Goal: Task Accomplishment & Management: Use online tool/utility

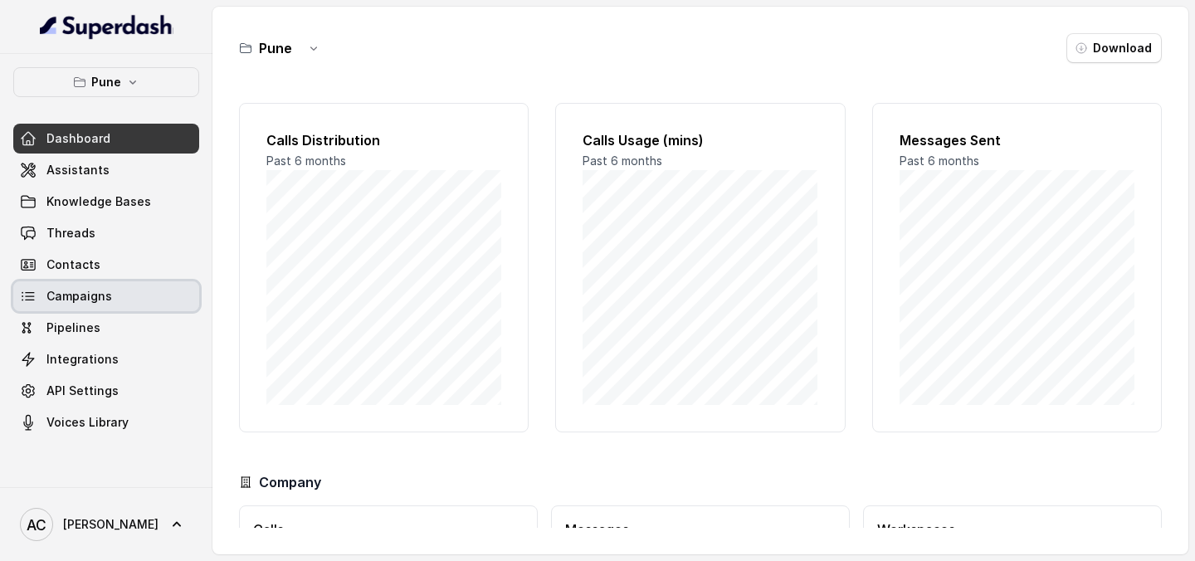
click at [78, 288] on span "Campaigns" at bounding box center [79, 296] width 66 height 17
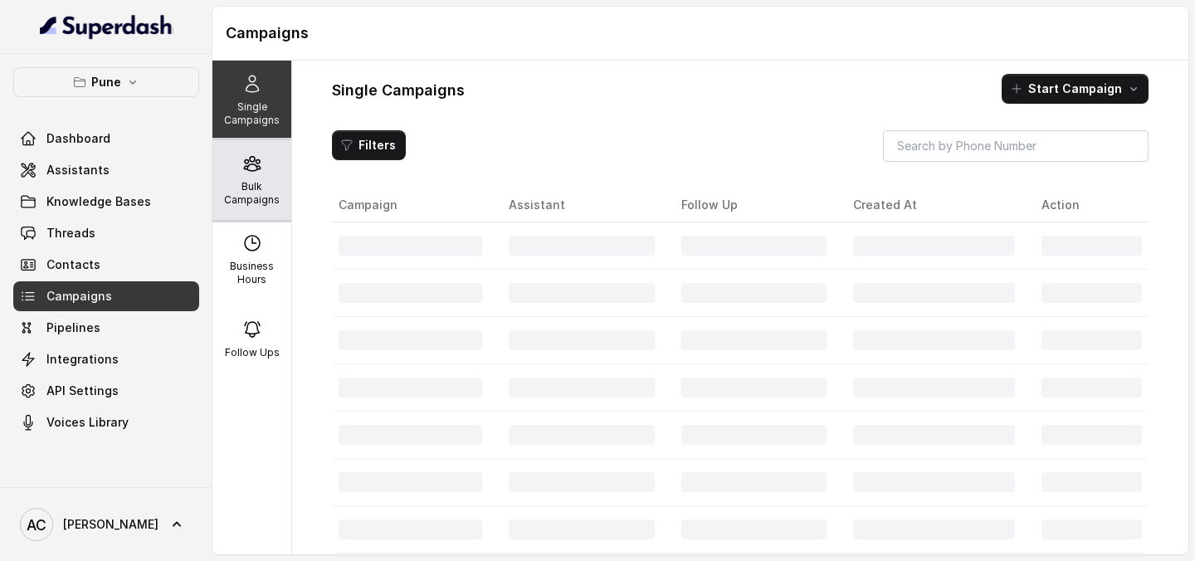
click at [260, 160] on icon at bounding box center [252, 164] width 20 height 20
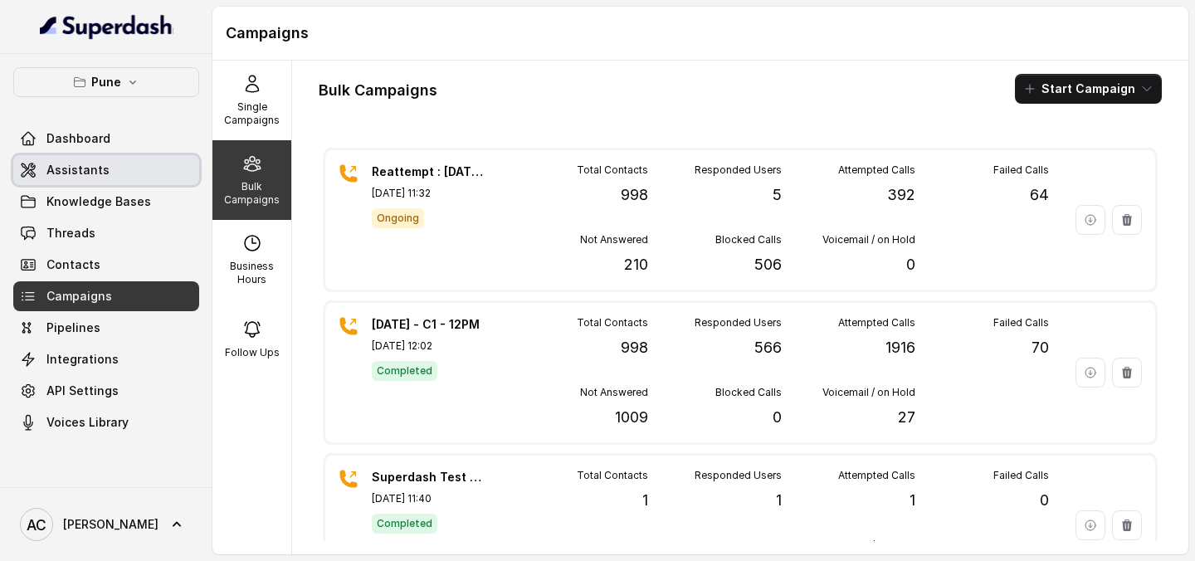
click at [103, 170] on span "Assistants" at bounding box center [77, 170] width 63 height 17
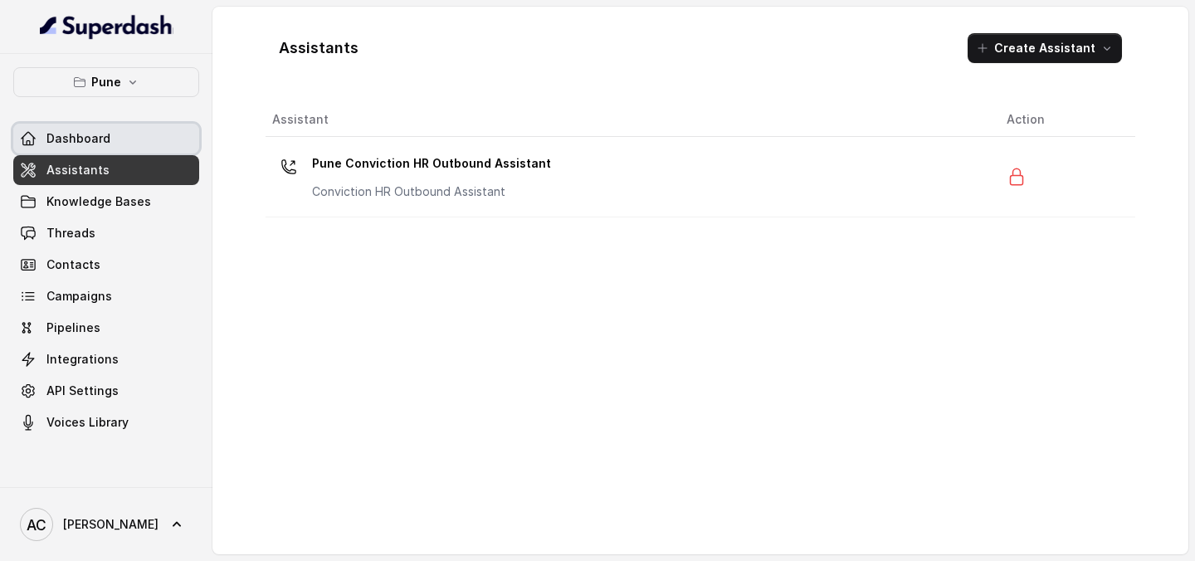
click at [119, 129] on link "Dashboard" at bounding box center [106, 139] width 186 height 30
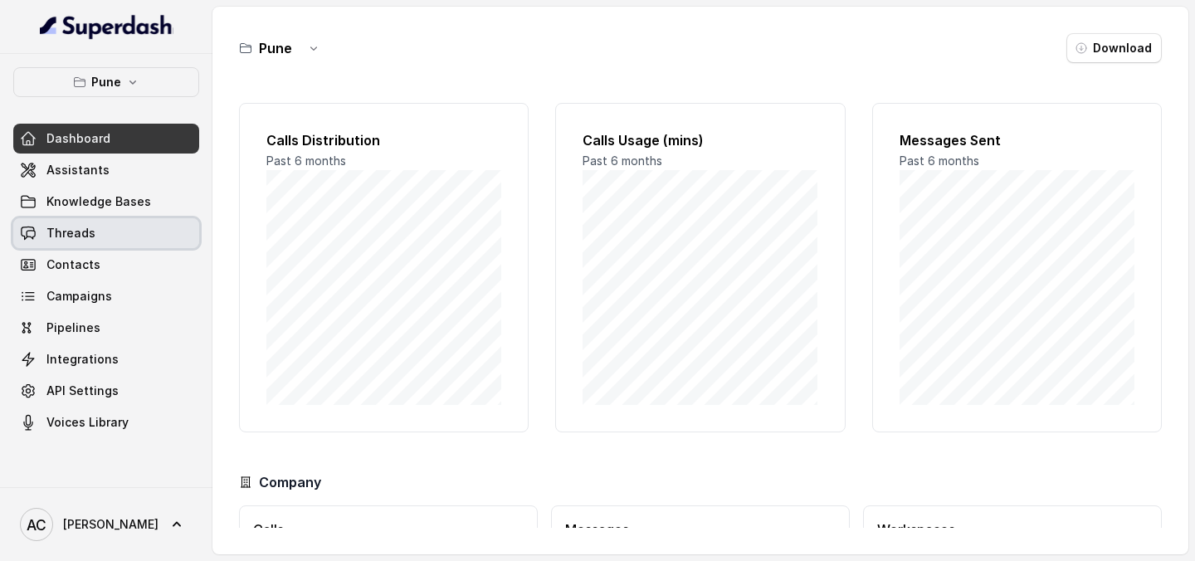
click at [117, 243] on link "Threads" at bounding box center [106, 233] width 186 height 30
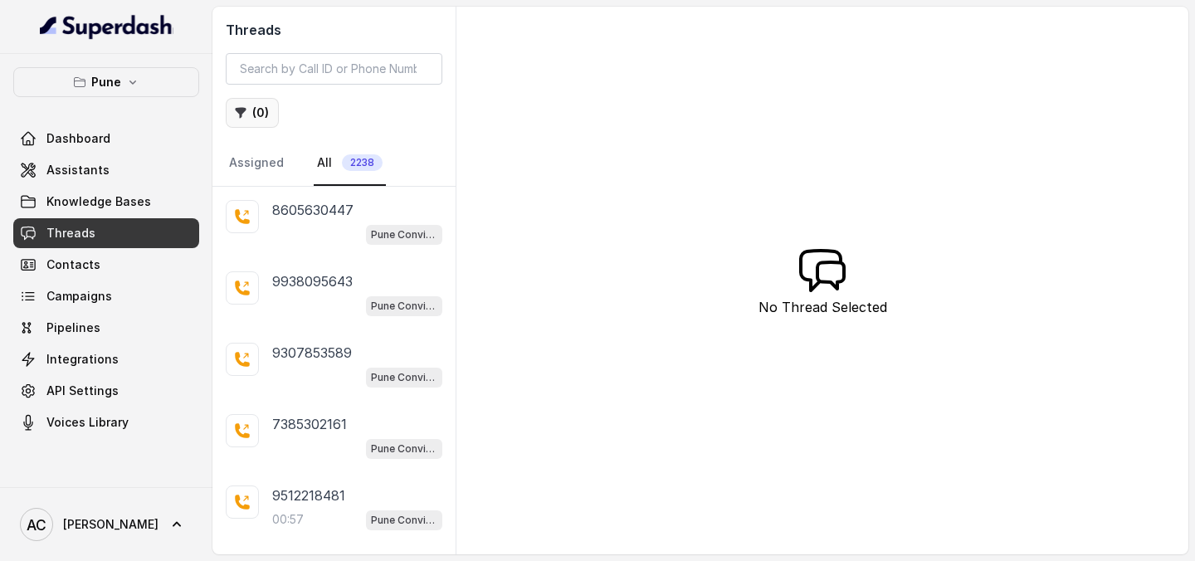
click at [263, 118] on button "( 0 )" at bounding box center [252, 113] width 53 height 30
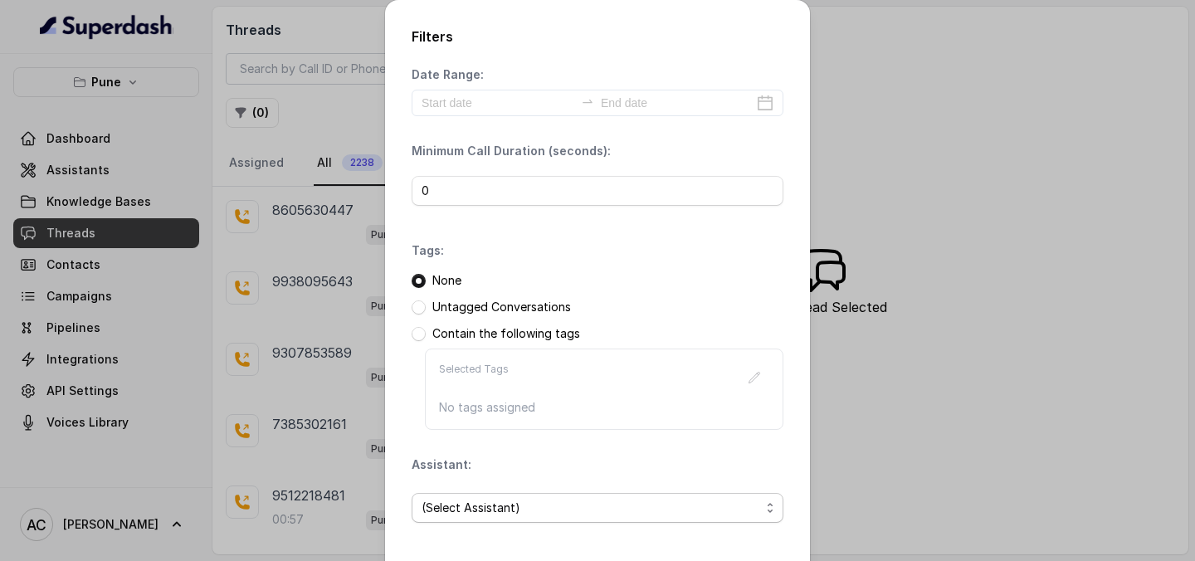
click at [520, 508] on span "(Select Assistant)" at bounding box center [591, 508] width 339 height 20
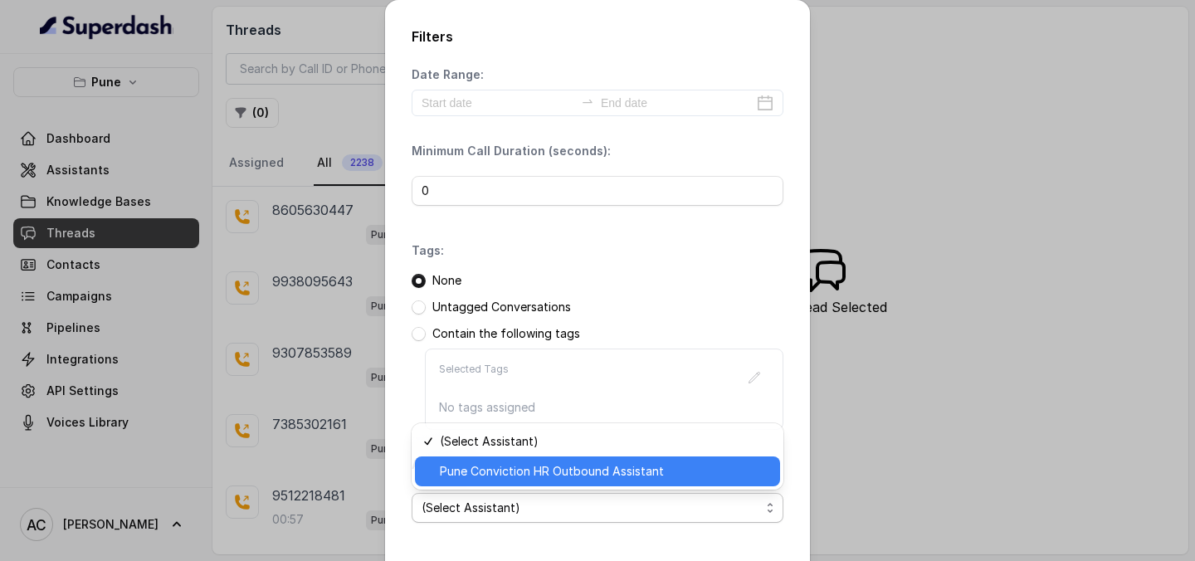
click at [529, 472] on span "Pune Conviction HR Outbound Assistant" at bounding box center [605, 471] width 330 height 20
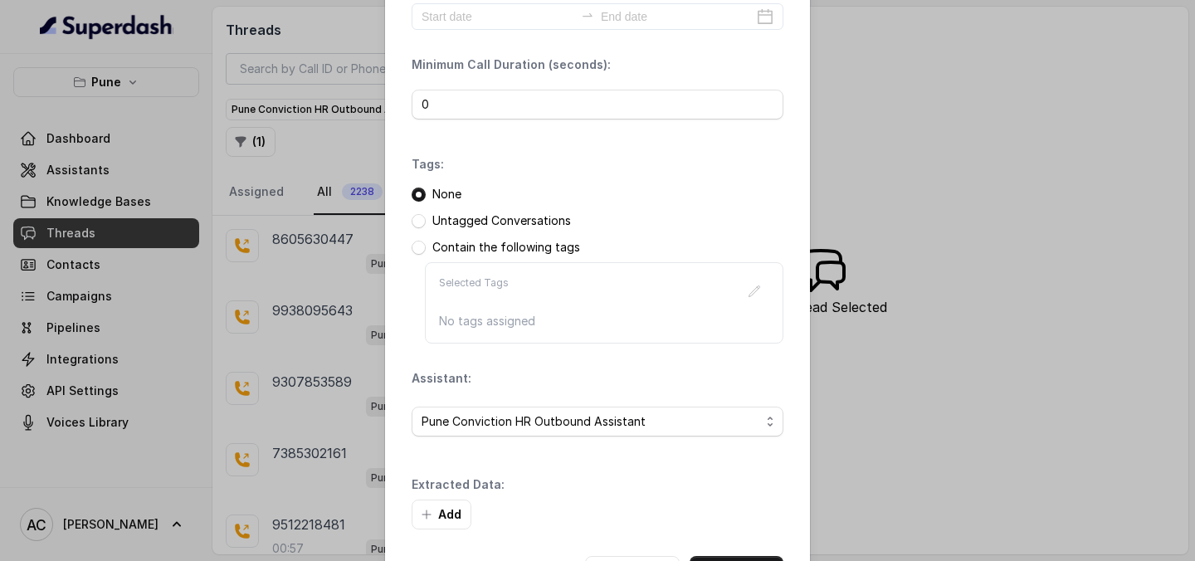
scroll to position [151, 0]
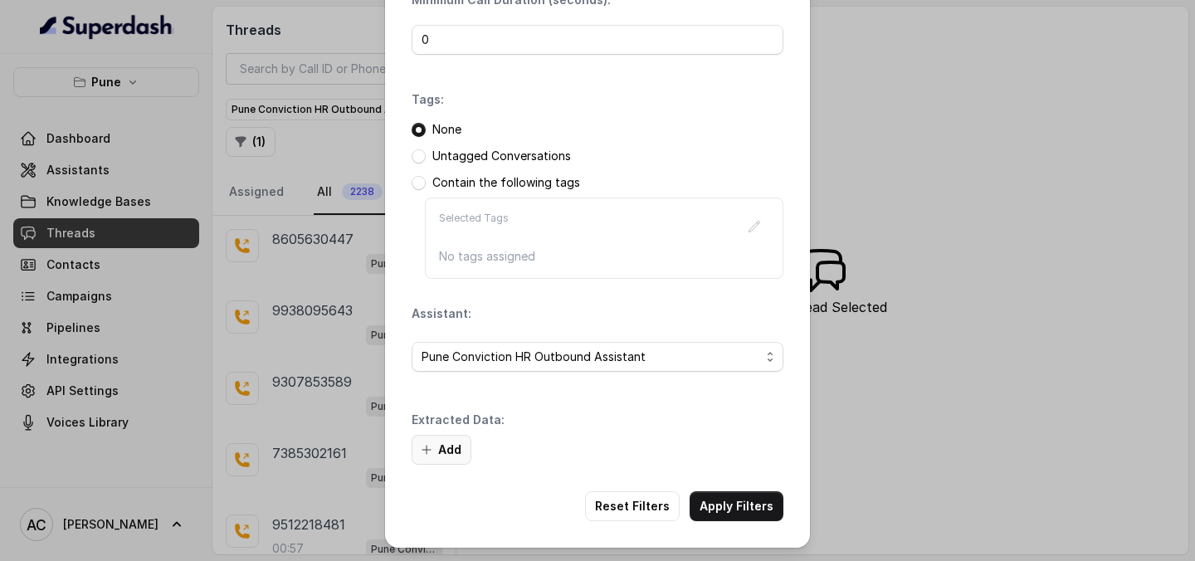
click at [436, 453] on button "Add" at bounding box center [442, 450] width 60 height 30
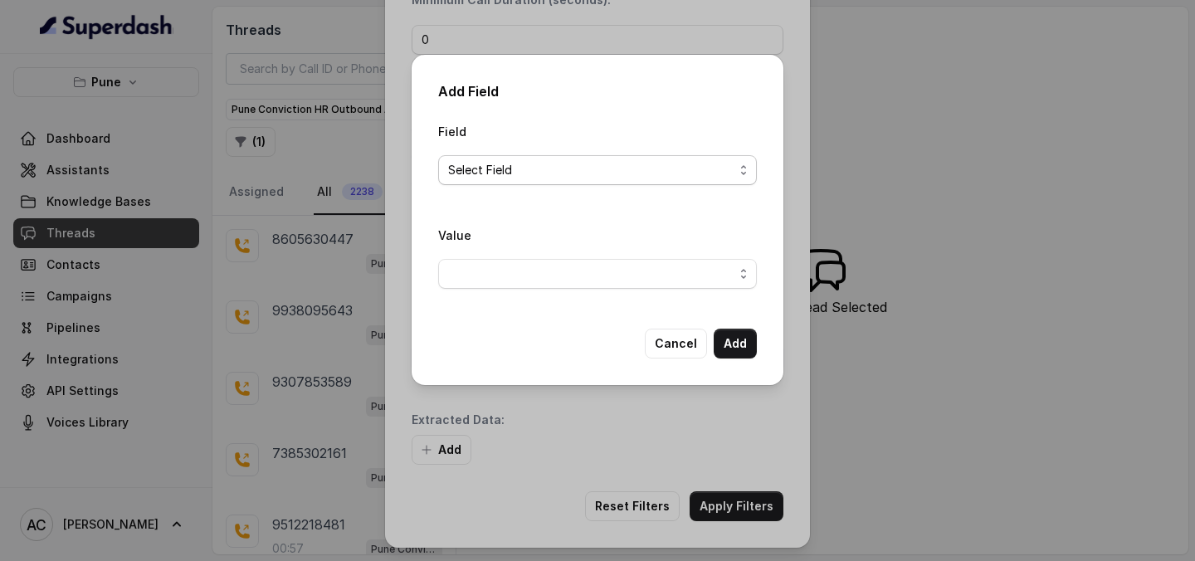
click at [558, 167] on span "Select Field" at bounding box center [591, 170] width 286 height 20
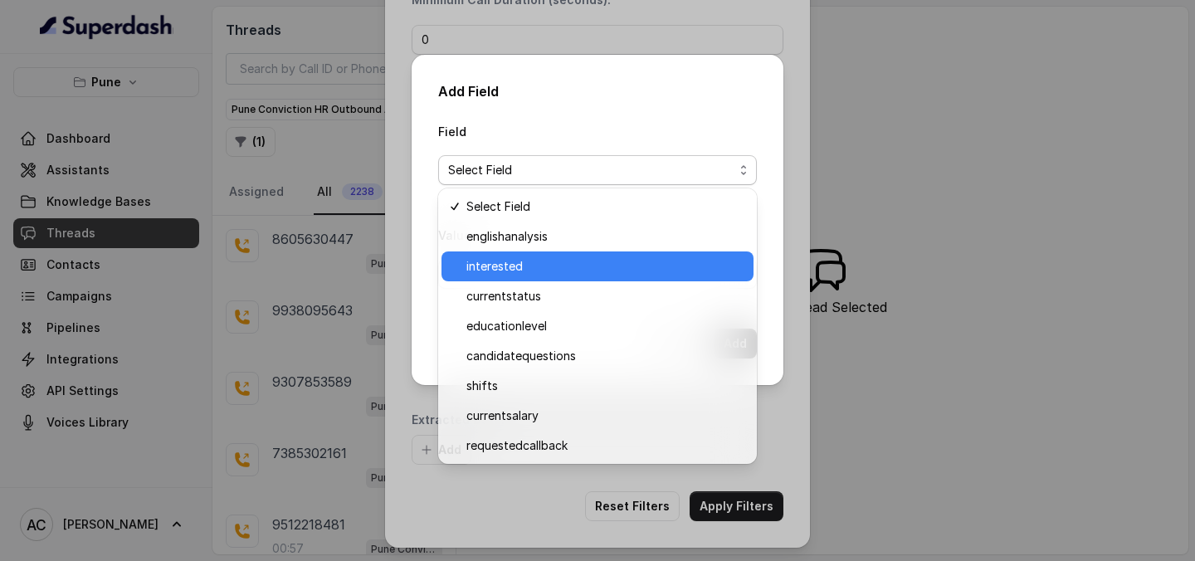
click at [524, 263] on span "interested" at bounding box center [604, 266] width 277 height 20
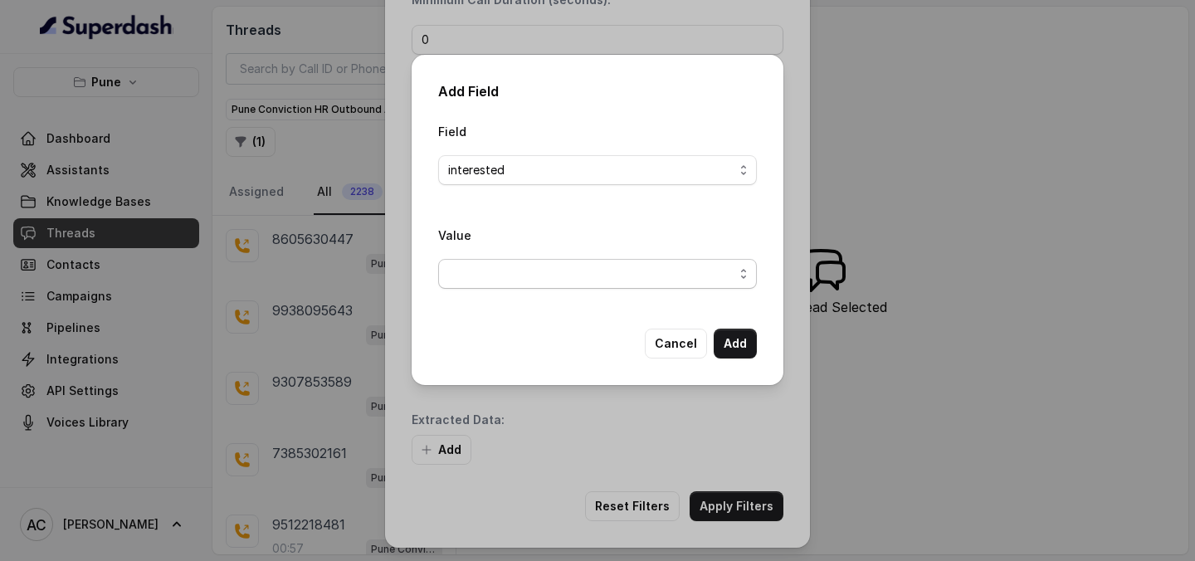
click at [645, 276] on span "button" at bounding box center [597, 274] width 319 height 30
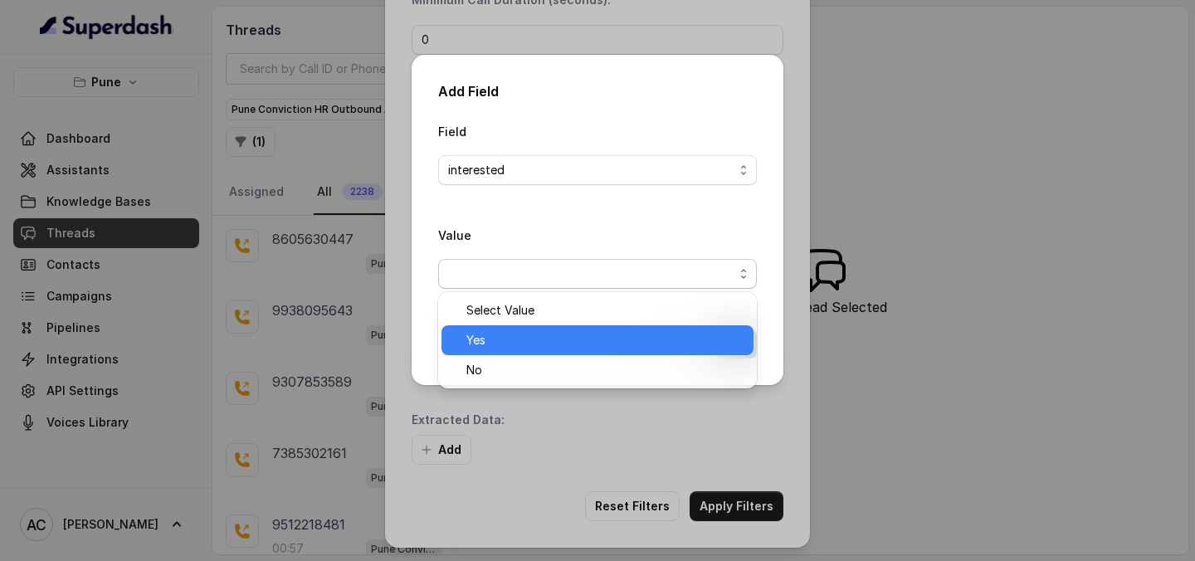
click at [564, 341] on span "Yes" at bounding box center [604, 340] width 277 height 20
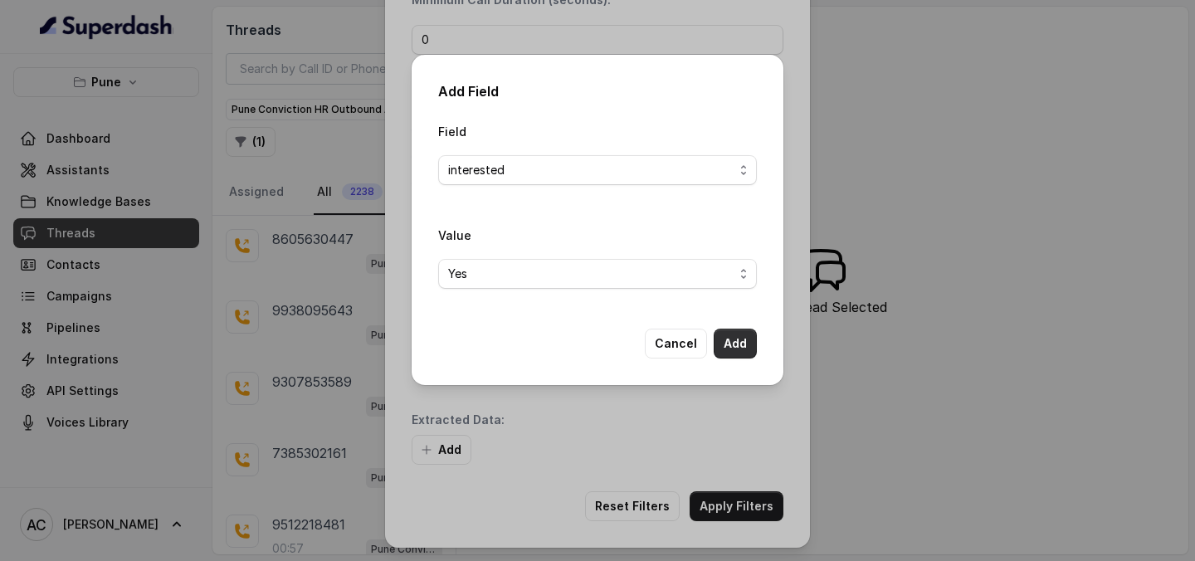
click at [740, 344] on button "Add" at bounding box center [735, 344] width 43 height 30
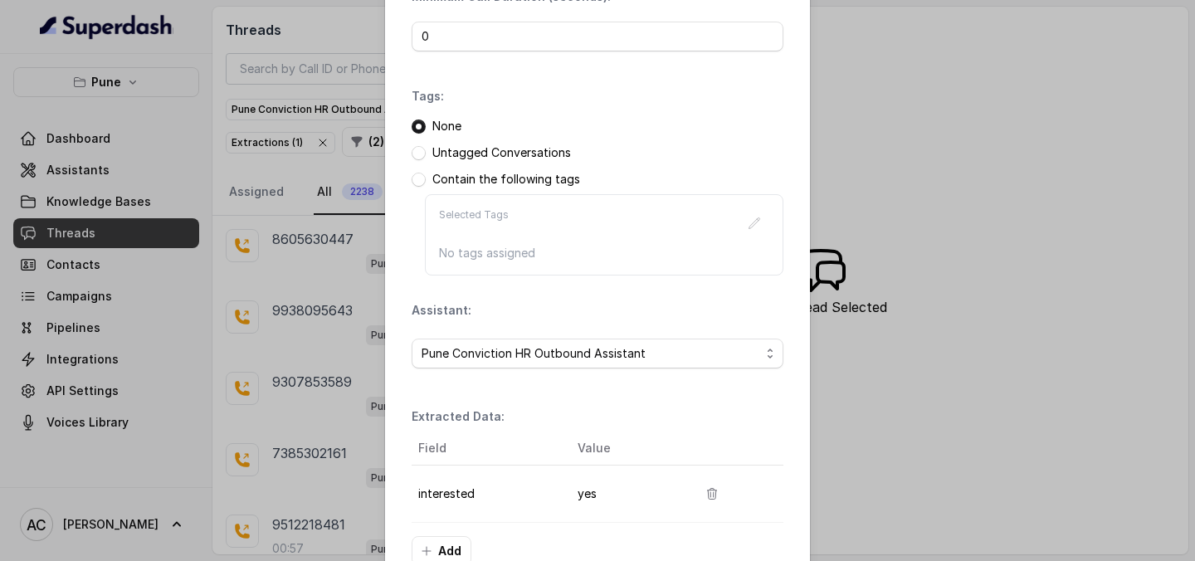
scroll to position [256, 0]
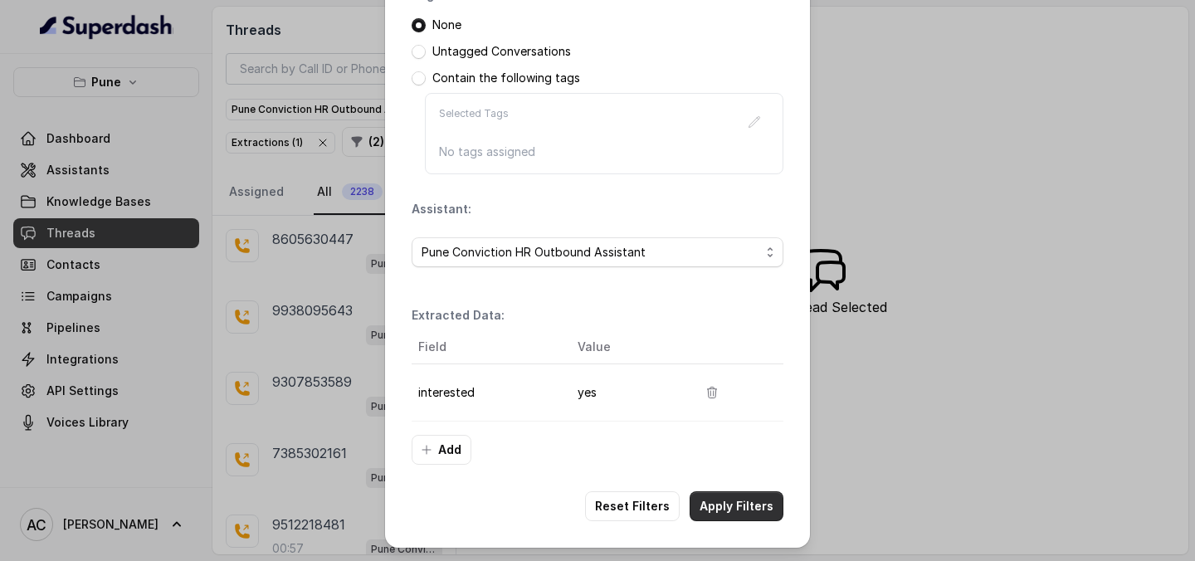
click at [725, 510] on button "Apply Filters" at bounding box center [737, 506] width 94 height 30
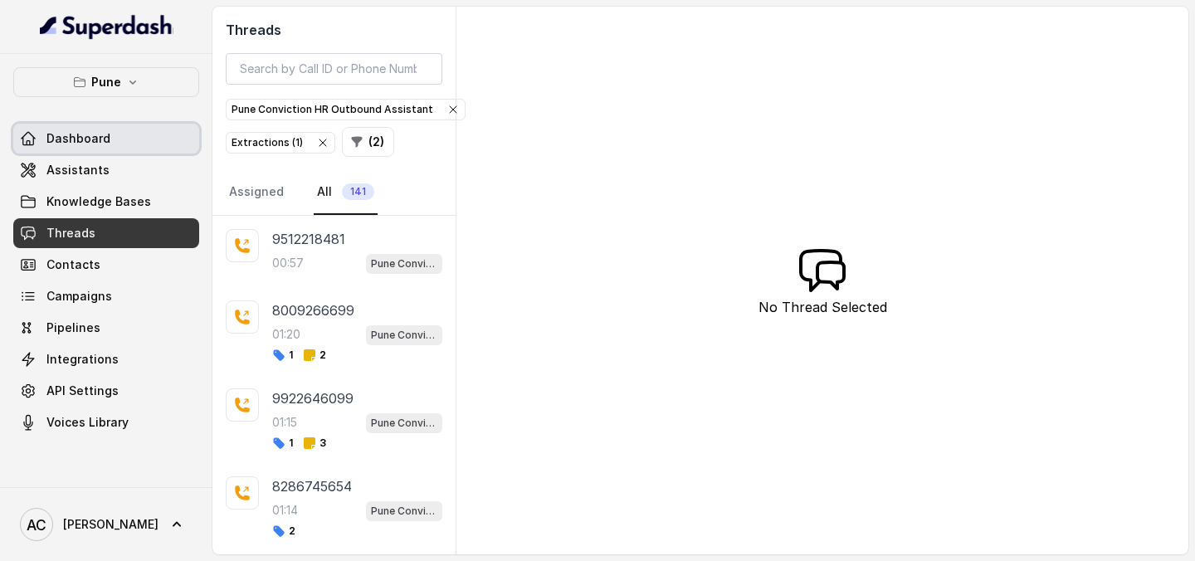
click at [109, 147] on link "Dashboard" at bounding box center [106, 139] width 186 height 30
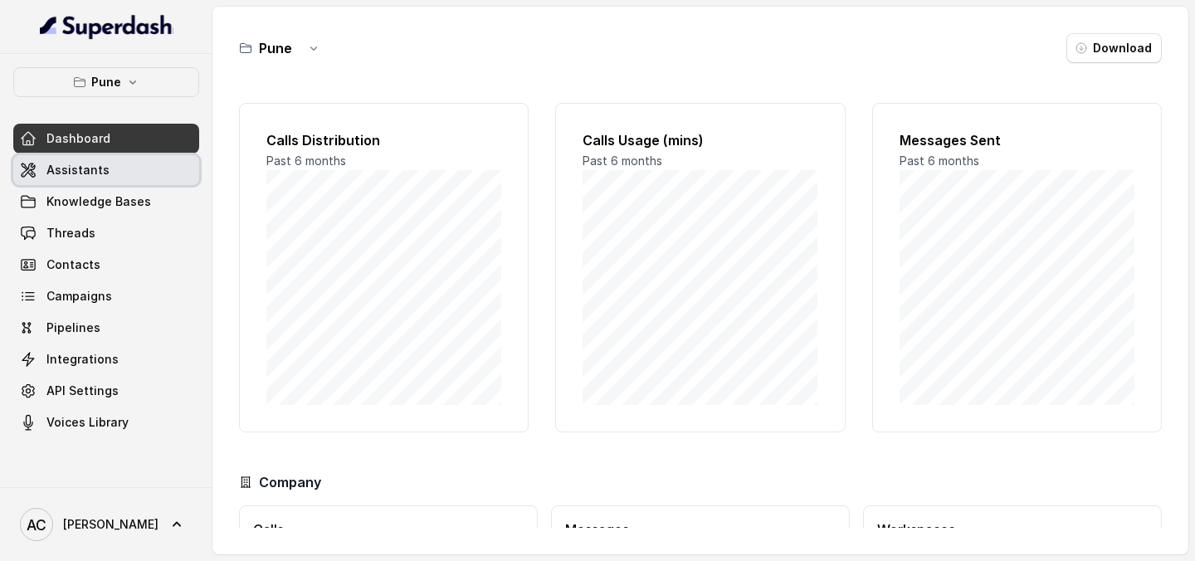
click at [105, 172] on link "Assistants" at bounding box center [106, 170] width 186 height 30
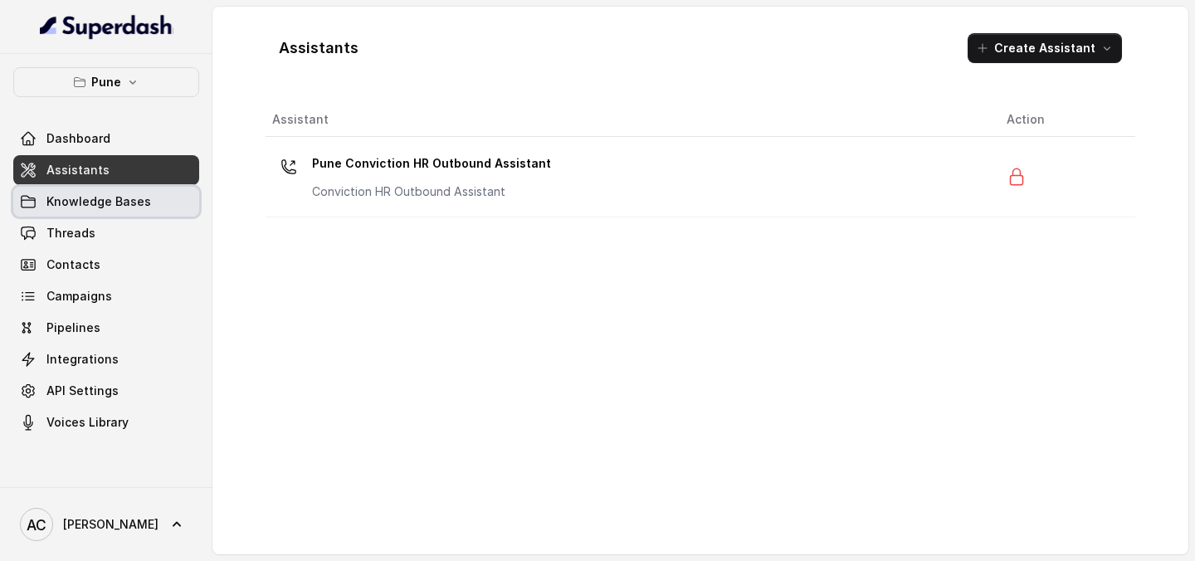
click at [92, 202] on span "Knowledge Bases" at bounding box center [98, 201] width 105 height 17
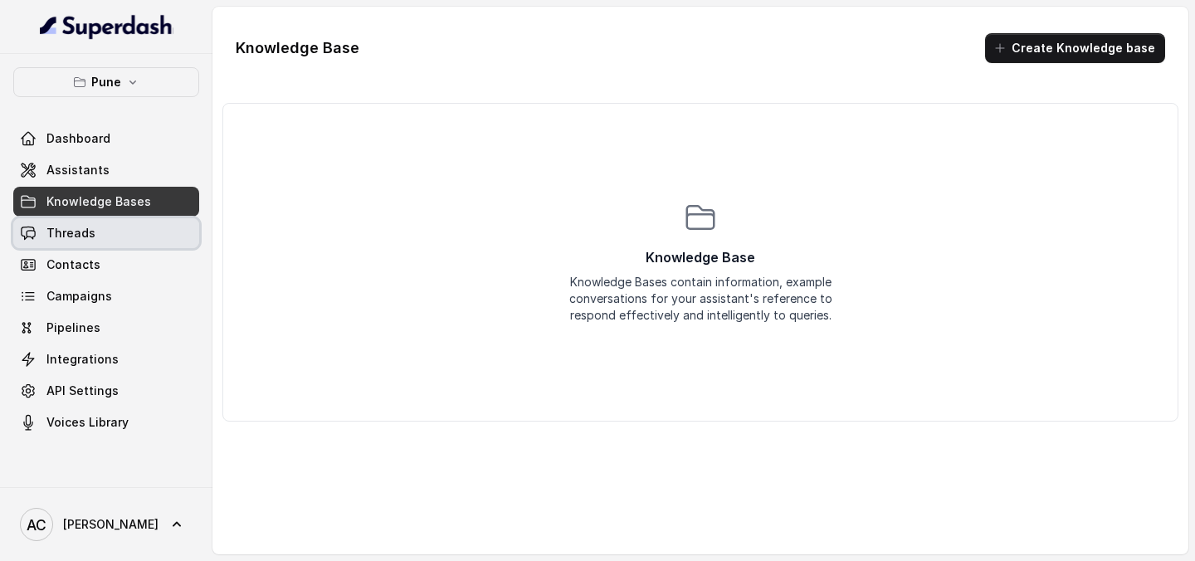
click at [98, 222] on link "Threads" at bounding box center [106, 233] width 186 height 30
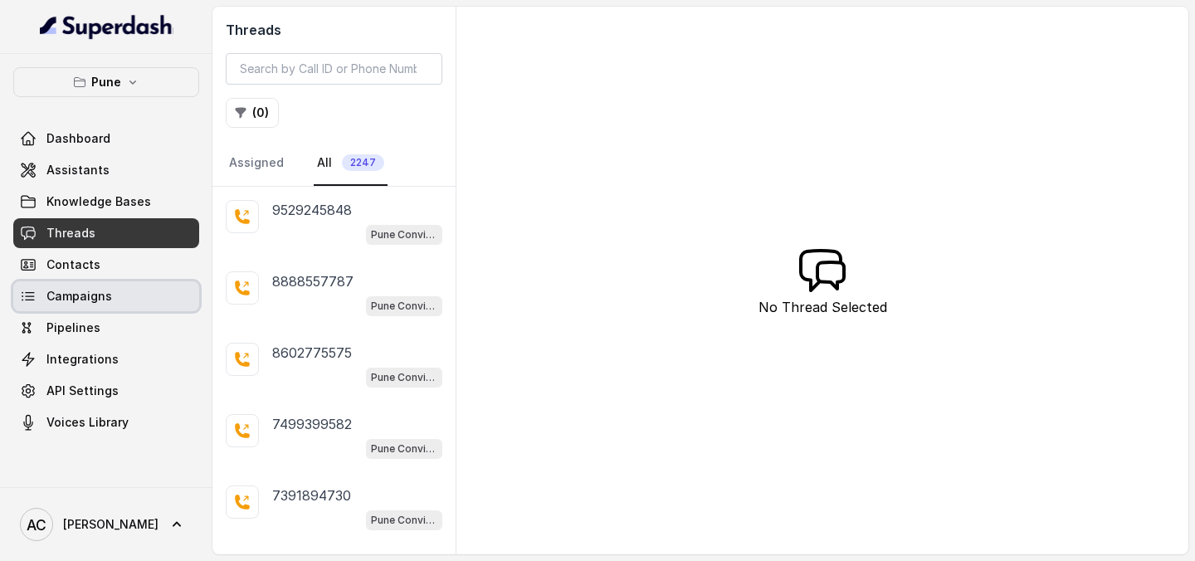
click at [92, 306] on link "Campaigns" at bounding box center [106, 296] width 186 height 30
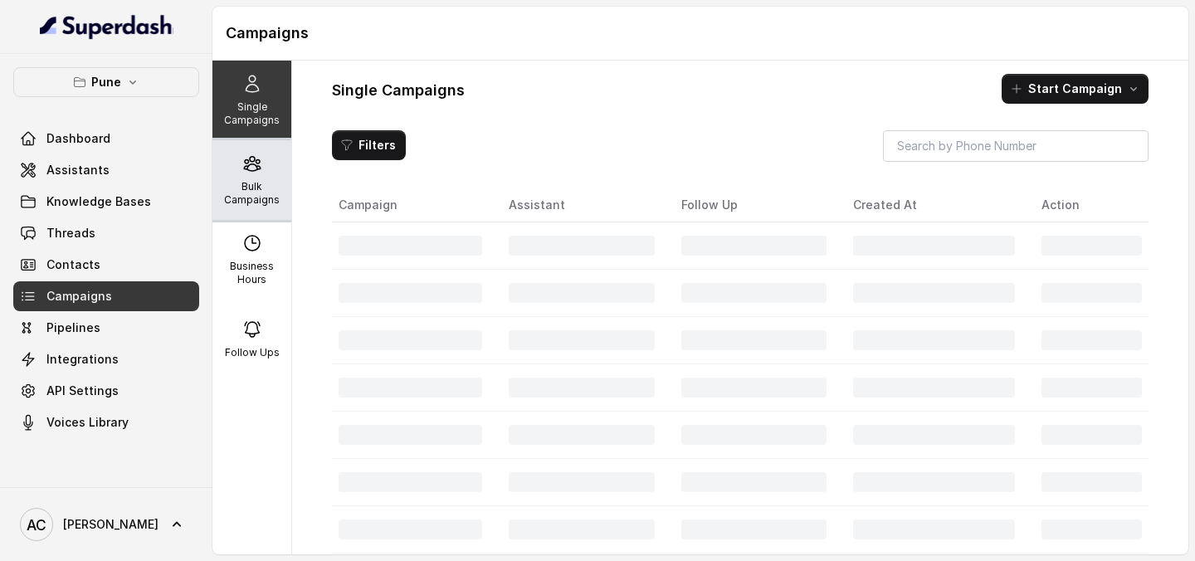
click at [215, 203] on div "Bulk Campaigns" at bounding box center [251, 180] width 79 height 80
click at [262, 174] on div "Bulk Campaigns" at bounding box center [251, 180] width 79 height 80
